Goal: Transaction & Acquisition: Purchase product/service

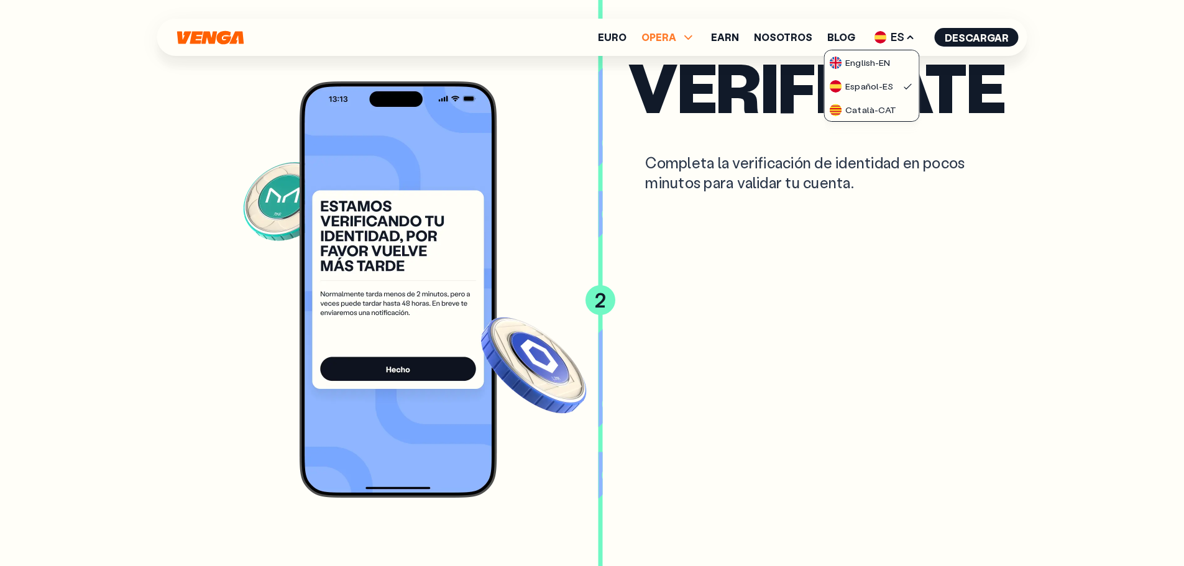
click at [693, 37] on icon at bounding box center [688, 37] width 15 height 15
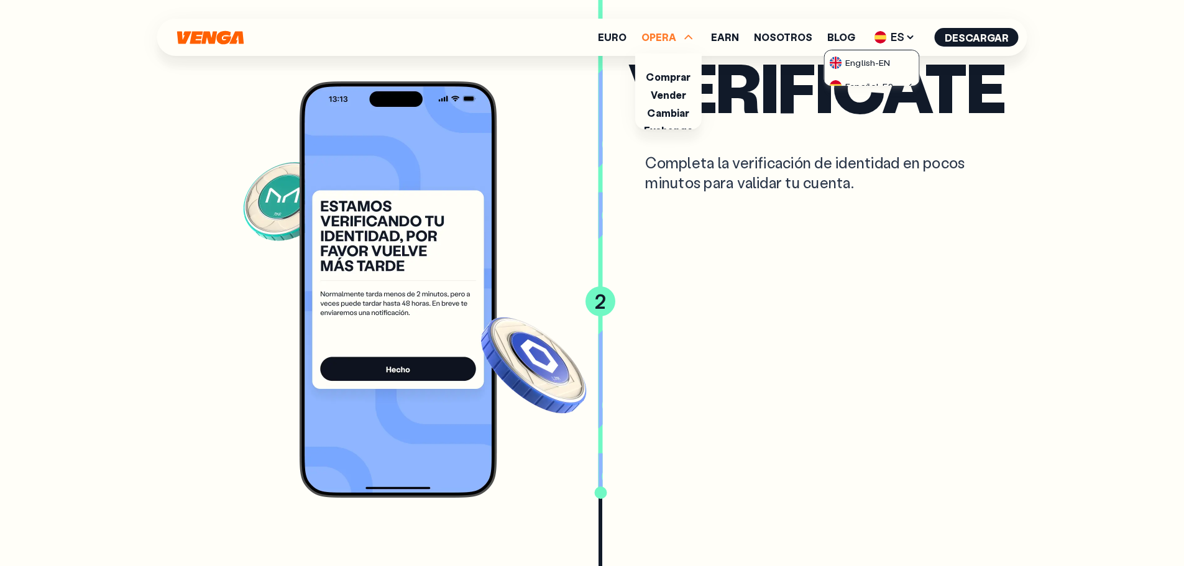
scroll to position [2837, 0]
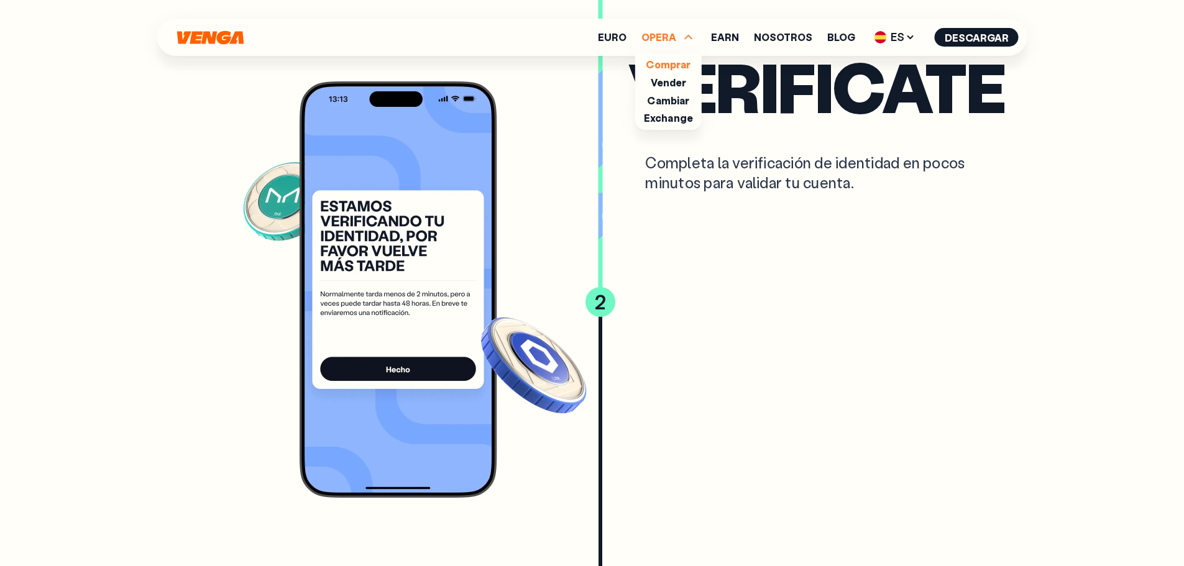
click at [669, 68] on link "Comprar" at bounding box center [668, 64] width 45 height 13
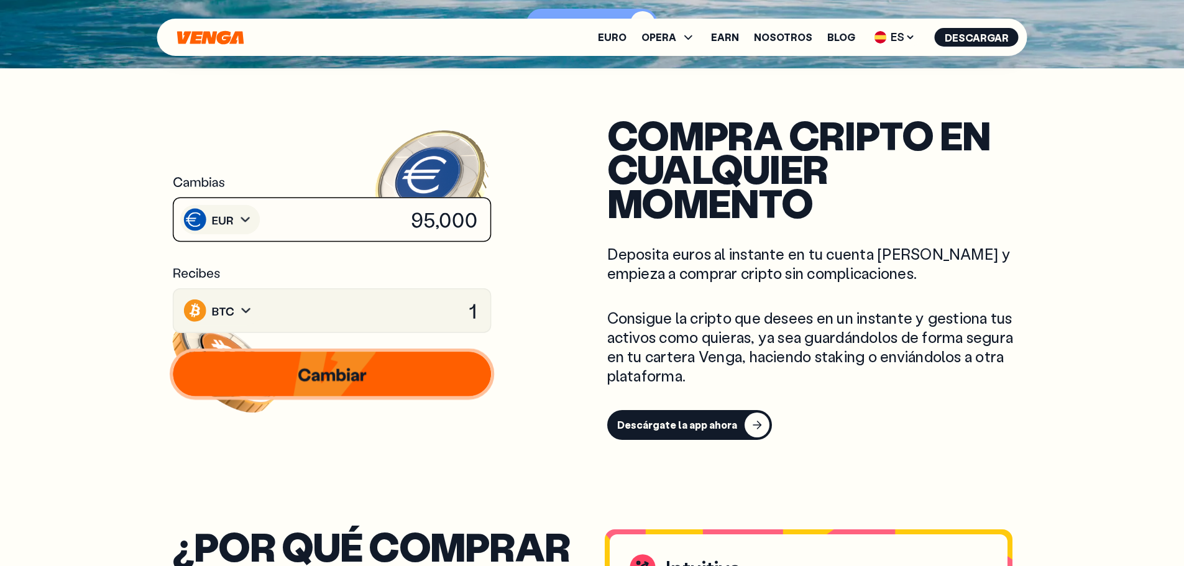
scroll to position [497, 0]
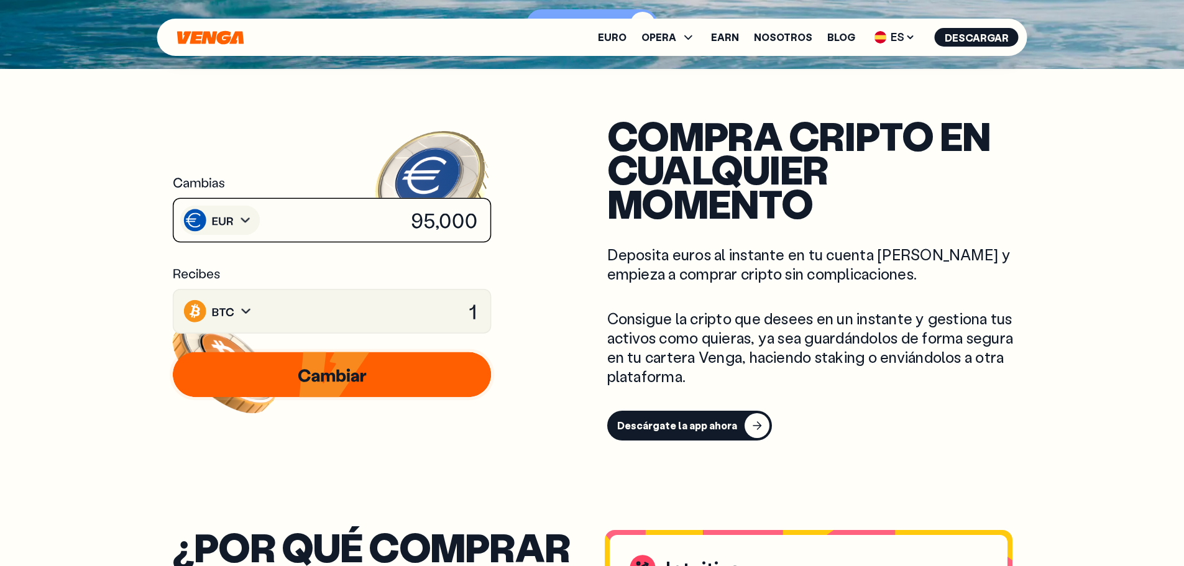
click at [247, 220] on image at bounding box center [223, 181] width 121 height 112
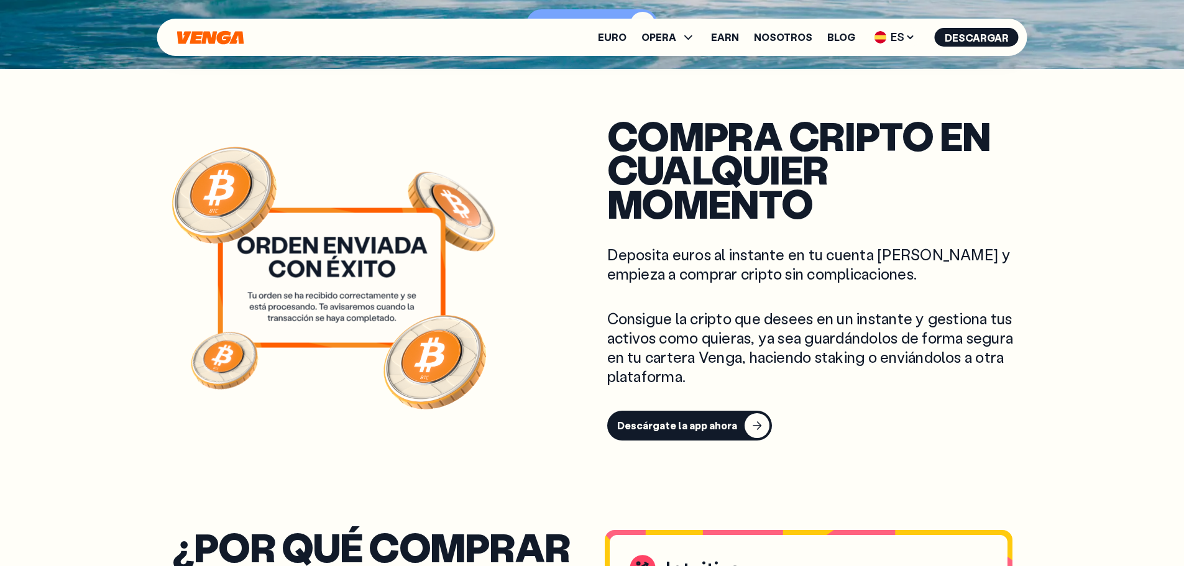
click at [365, 272] on icon at bounding box center [331, 277] width 218 height 130
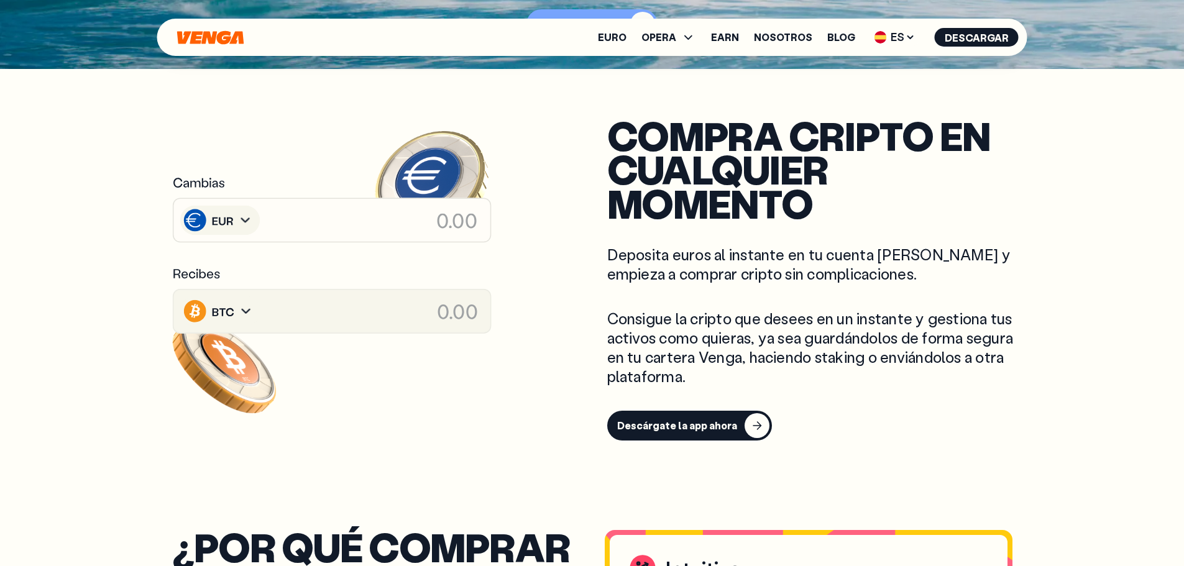
click at [244, 220] on image at bounding box center [223, 181] width 121 height 112
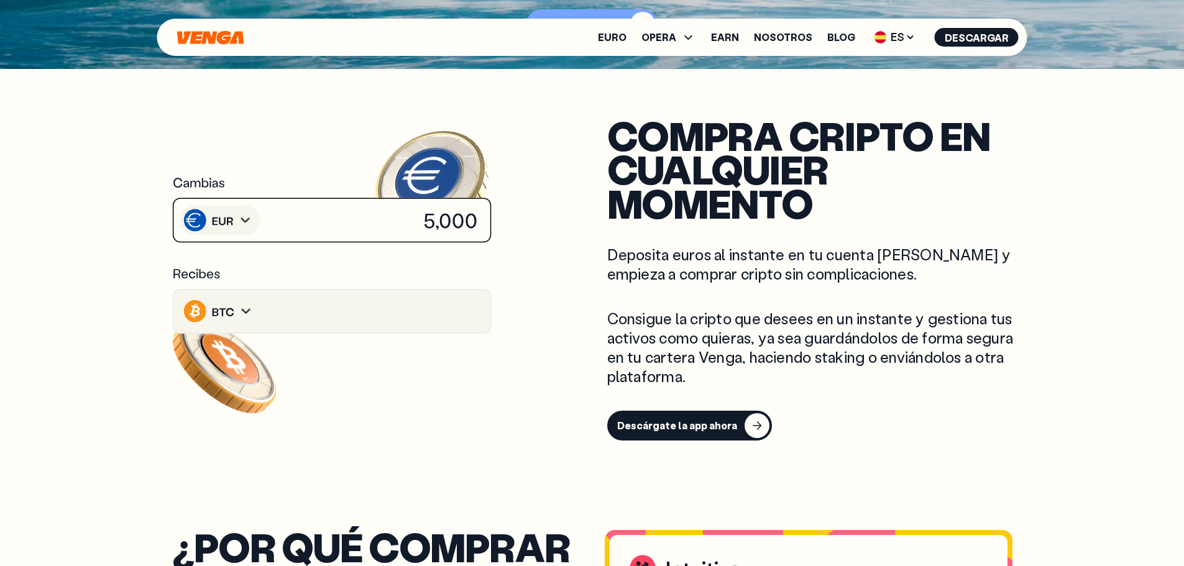
click at [245, 218] on image at bounding box center [223, 181] width 121 height 112
click at [227, 223] on image at bounding box center [223, 181] width 121 height 112
click at [221, 224] on image at bounding box center [223, 181] width 121 height 112
